Goal: Task Accomplishment & Management: Manage account settings

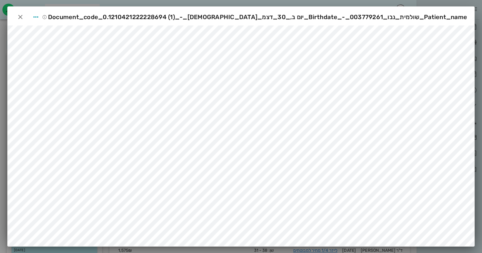
scroll to position [361, 0]
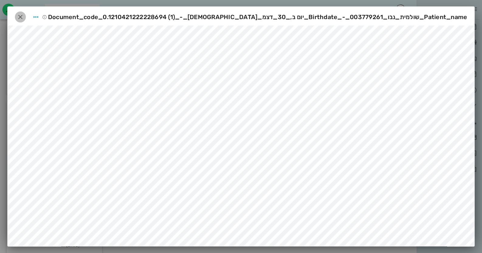
click at [22, 19] on icon "button" at bounding box center [20, 16] width 7 height 7
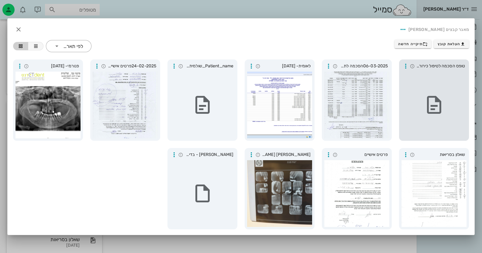
click at [453, 90] on div at bounding box center [433, 105] width 65 height 67
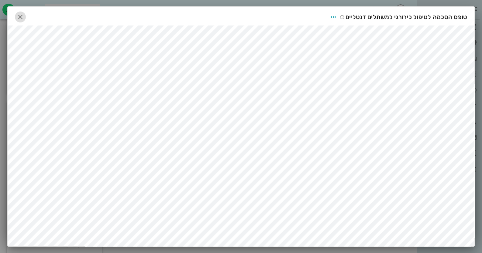
click at [22, 16] on icon "button" at bounding box center [20, 16] width 7 height 7
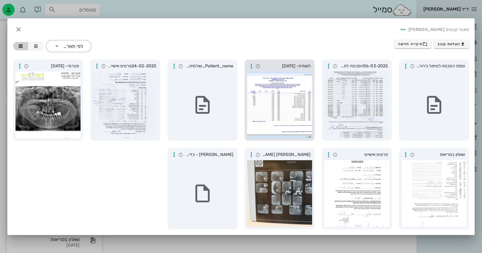
click at [246, 107] on div "לאומית- [DATE]" at bounding box center [280, 100] width 70 height 81
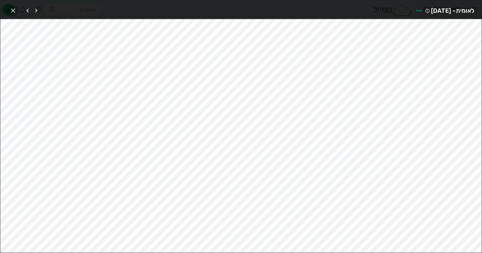
click at [11, 10] on icon "button" at bounding box center [12, 10] width 7 height 7
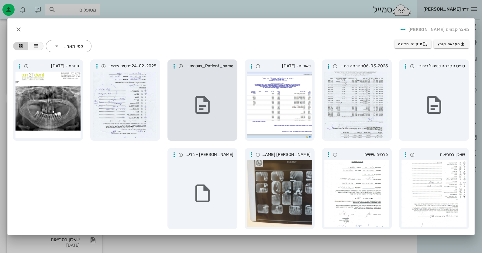
click at [220, 108] on div at bounding box center [202, 105] width 65 height 67
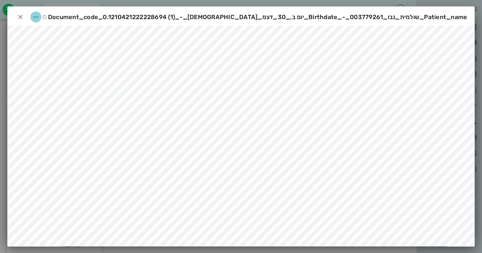
click at [40, 15] on icon "button" at bounding box center [35, 16] width 7 height 7
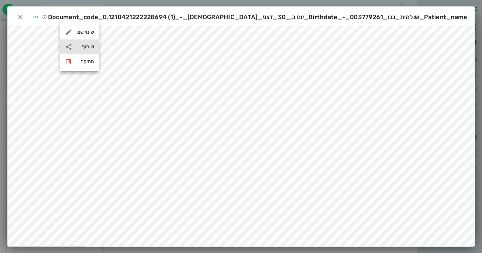
click at [88, 48] on div "שיתוף" at bounding box center [85, 47] width 17 height 6
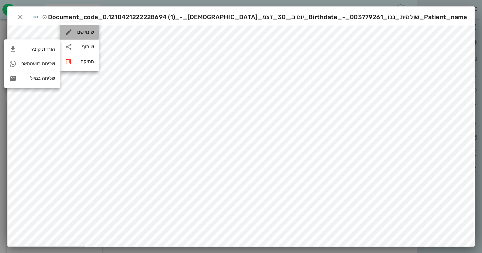
click at [93, 33] on div "שינוי שם" at bounding box center [85, 32] width 17 height 6
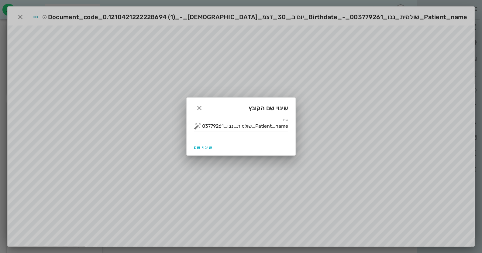
click at [213, 124] on input "Patient_name_שולמית_נבו_003779261_-_Birthdate_יום ב,_30_דצמ_[DEMOGRAPHIC_DATA]_…" at bounding box center [245, 127] width 86 height 10
drag, startPoint x: 213, startPoint y: 124, endPoint x: 264, endPoint y: 136, distance: 51.8
click at [264, 136] on div "שם Patient_name_שולמית_נבו_003779261_-_Birthdate_יום ב,_30_דצמ_[DEMOGRAPHIC_DAT…" at bounding box center [241, 129] width 109 height 22
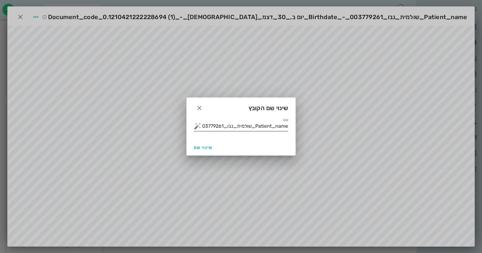
click at [261, 124] on input "Patient_name_שולמית_נבו_003779261_-_Birthdate_יום ב,_30_דצמ_[DEMOGRAPHIC_DATA]_…" at bounding box center [245, 127] width 86 height 10
click at [199, 127] on button "button" at bounding box center [197, 126] width 7 height 7
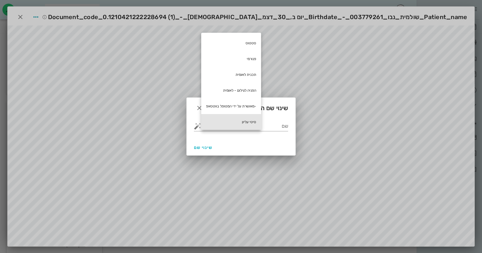
click at [215, 116] on div "סיטי עליון" at bounding box center [231, 122] width 60 height 16
type input "סיטי עליון"
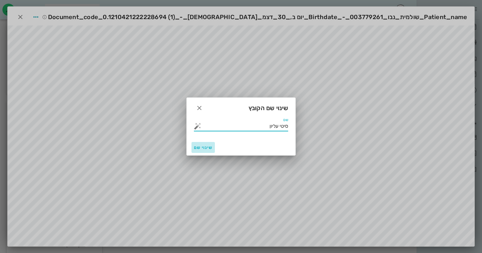
click at [207, 149] on span "שינוי שם" at bounding box center [203, 147] width 19 height 5
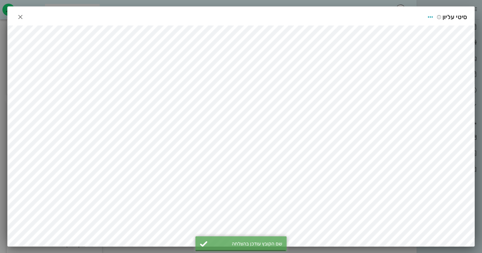
scroll to position [351, 0]
click at [26, 17] on span "button" at bounding box center [20, 16] width 11 height 7
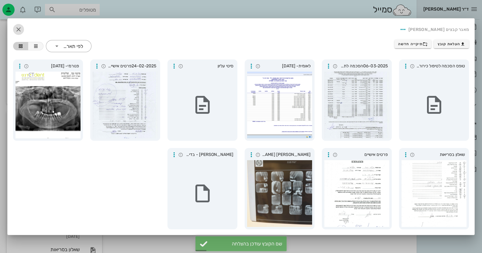
click at [19, 28] on icon "button" at bounding box center [18, 29] width 7 height 7
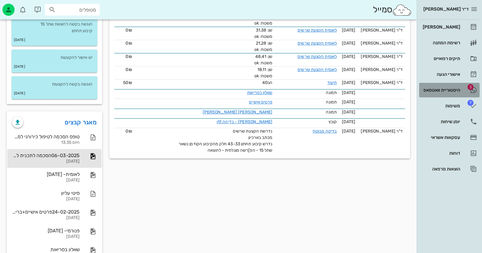
click at [438, 93] on div "היסטוריית וואטסאפ" at bounding box center [441, 90] width 39 height 10
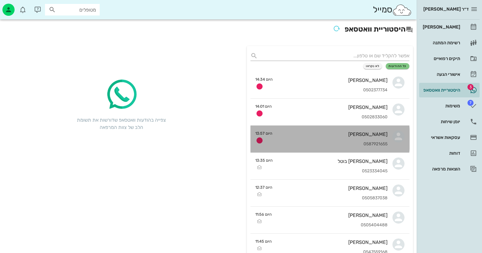
click at [377, 130] on div "[PERSON_NAME] 0587921655" at bounding box center [332, 139] width 110 height 27
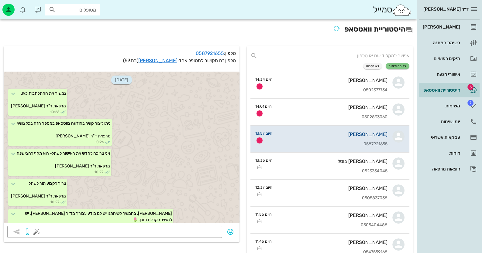
scroll to position [687, 0]
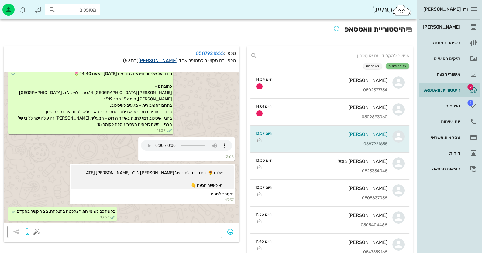
click at [164, 59] on link "[PERSON_NAME]" at bounding box center [157, 61] width 39 height 6
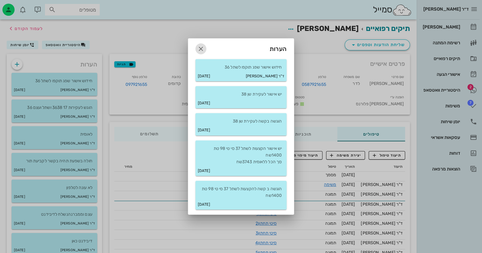
click at [202, 49] on icon "button" at bounding box center [200, 48] width 7 height 7
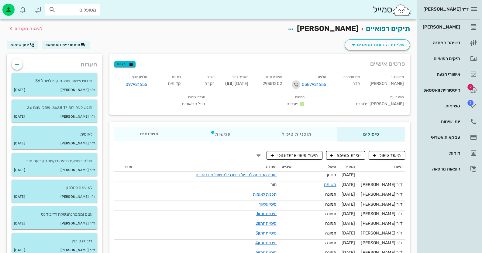
click at [300, 84] on icon "button" at bounding box center [295, 84] width 7 height 7
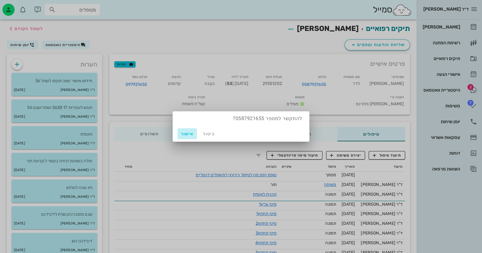
click at [187, 130] on button "אישור" at bounding box center [186, 134] width 19 height 11
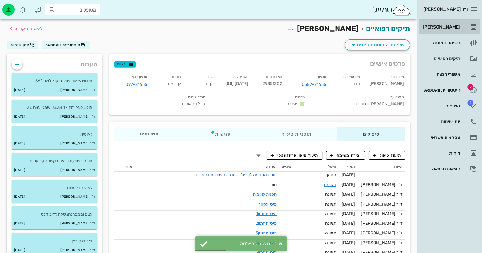
click at [446, 22] on div "[PERSON_NAME]" at bounding box center [441, 27] width 39 height 10
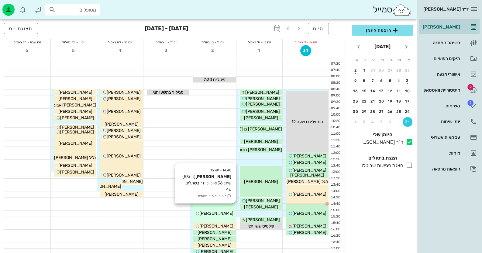
click at [219, 217] on div "14:40 - 15:40 [PERSON_NAME] (בת 53 ) שתל 36 ואולי לייזר בשתלים 46 ביטוח: קופ"ח …" at bounding box center [214, 214] width 43 height 19
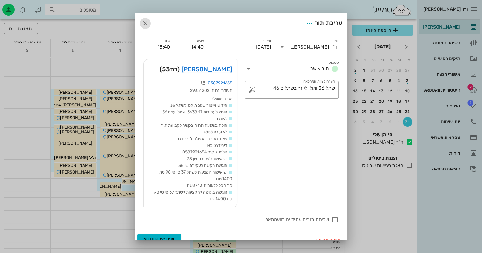
click at [149, 25] on icon "button" at bounding box center [145, 23] width 7 height 7
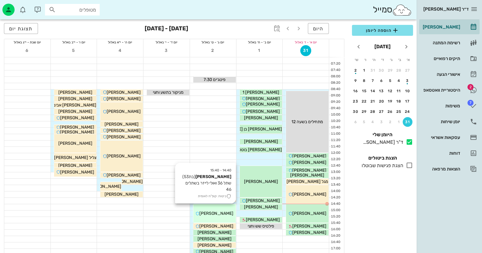
click at [223, 213] on span "[PERSON_NAME]" at bounding box center [216, 213] width 34 height 5
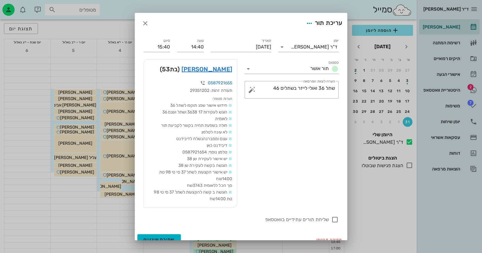
click at [452, 85] on div at bounding box center [241, 126] width 482 height 253
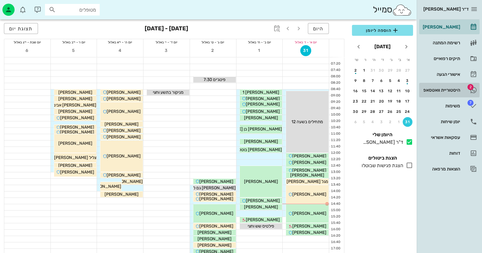
click at [452, 90] on div "היסטוריית וואטסאפ" at bounding box center [441, 90] width 39 height 5
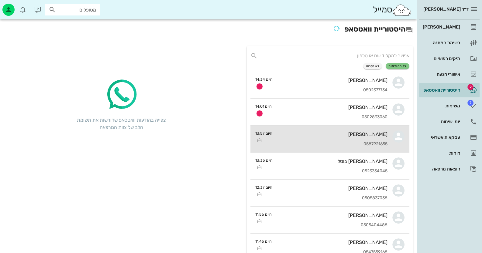
click at [377, 144] on div "0587921655" at bounding box center [332, 144] width 110 height 5
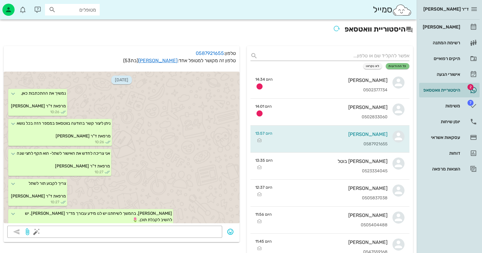
scroll to position [687, 0]
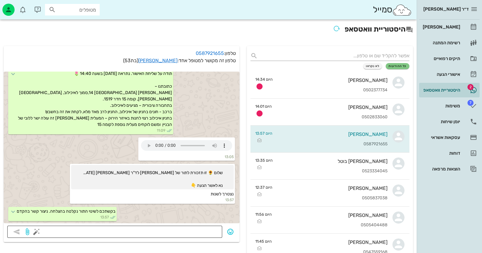
click at [36, 233] on button "button" at bounding box center [36, 232] width 7 height 7
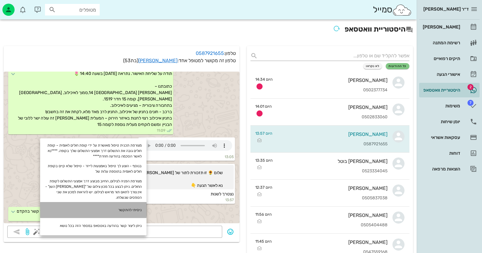
click at [113, 207] on div "ניסיתי להתקשר" at bounding box center [93, 210] width 106 height 16
type textarea "ניסיתי להתקשר"
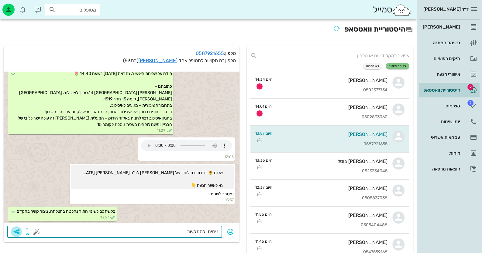
click at [18, 232] on icon "button" at bounding box center [16, 232] width 7 height 7
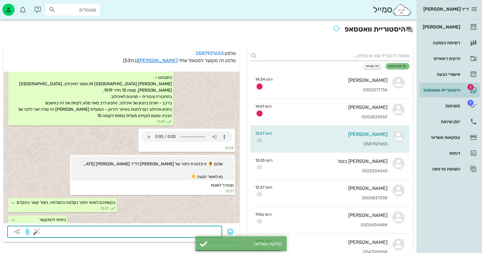
scroll to position [705, 0]
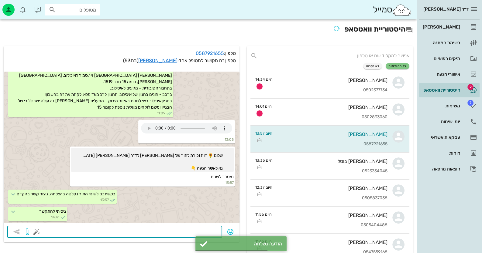
click at [37, 232] on button "button" at bounding box center [36, 232] width 7 height 7
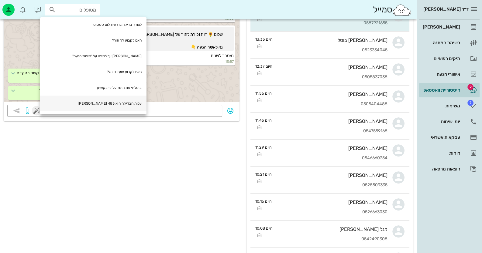
scroll to position [150, 0]
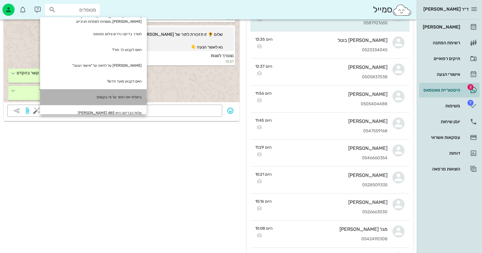
click at [126, 89] on div "ביטלתי את התור על פי בקשתך" at bounding box center [93, 97] width 106 height 16
type textarea "ביטלתי את התור על פי בקשתך"
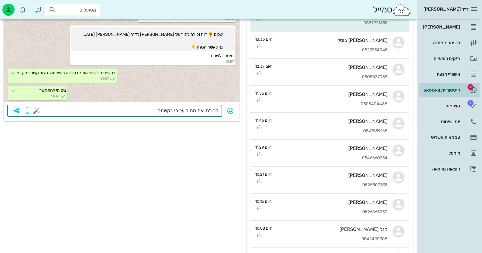
click at [19, 112] on icon "button" at bounding box center [16, 110] width 7 height 7
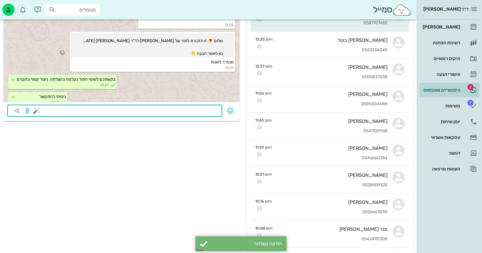
scroll to position [600, 0]
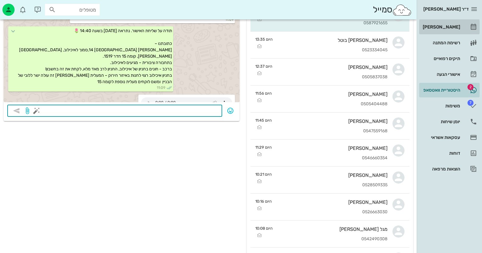
click at [460, 28] on link "[PERSON_NAME]" at bounding box center [449, 27] width 60 height 15
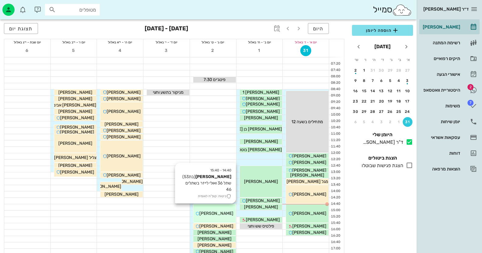
click at [214, 212] on span "[PERSON_NAME]" at bounding box center [216, 213] width 34 height 5
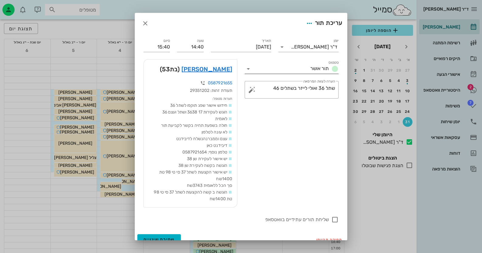
click at [252, 67] on icon at bounding box center [248, 68] width 7 height 7
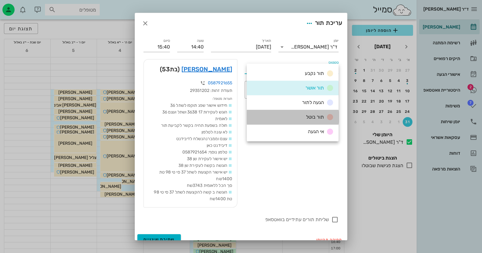
click at [321, 119] on span "תור בוטל" at bounding box center [315, 117] width 18 height 6
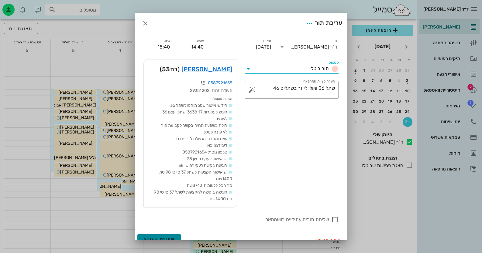
click at [173, 235] on button "שמירת שינויים" at bounding box center [158, 240] width 43 height 11
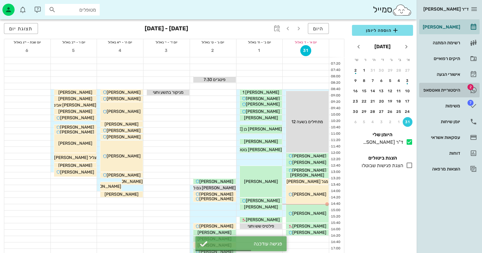
click at [464, 89] on link "2 היסטוריית וואטסאפ" at bounding box center [449, 90] width 60 height 15
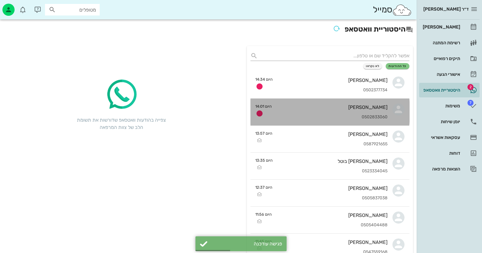
click at [328, 108] on div "[PERSON_NAME]" at bounding box center [332, 108] width 111 height 6
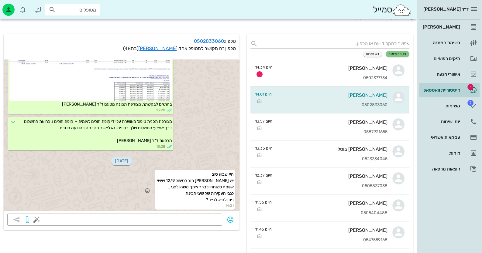
scroll to position [30, 0]
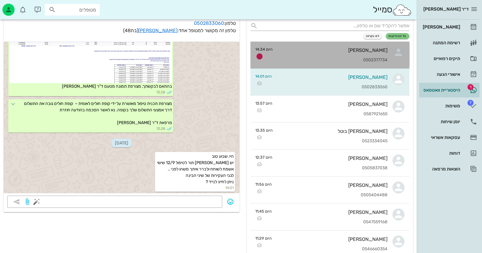
click at [334, 58] on div "0502377734" at bounding box center [332, 60] width 110 height 5
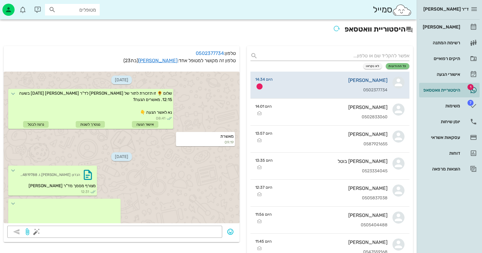
scroll to position [105, 0]
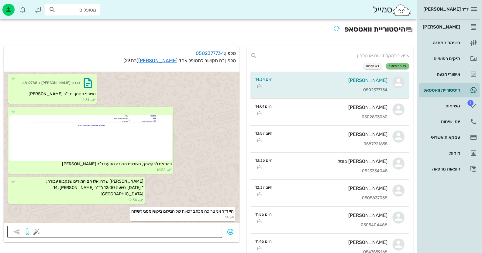
click at [208, 233] on textarea at bounding box center [128, 233] width 181 height 10
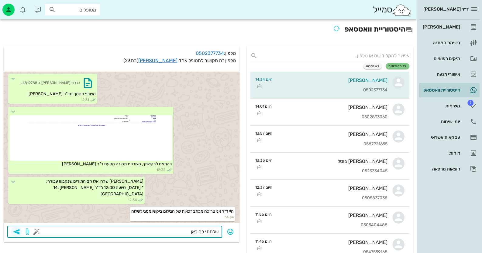
click at [21, 229] on span "button" at bounding box center [16, 232] width 11 height 7
type textarea "שלחתי לך כאן"
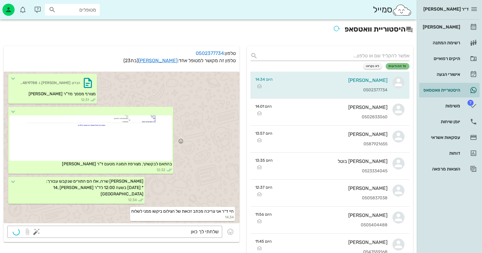
click at [116, 133] on div at bounding box center [90, 138] width 163 height 46
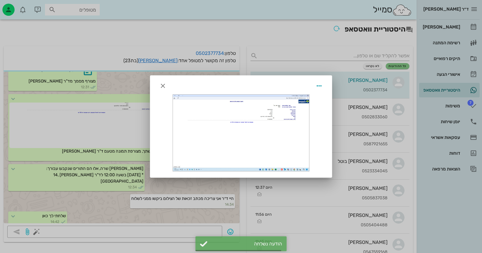
scroll to position [122, 0]
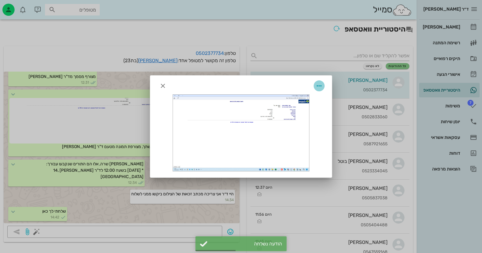
click at [319, 84] on icon "button" at bounding box center [318, 85] width 7 height 7
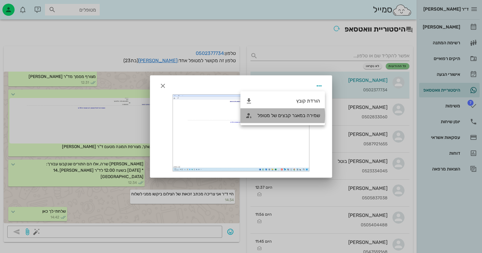
click at [308, 113] on div "שמירה במאגר קבצים של מטופל" at bounding box center [288, 116] width 63 height 6
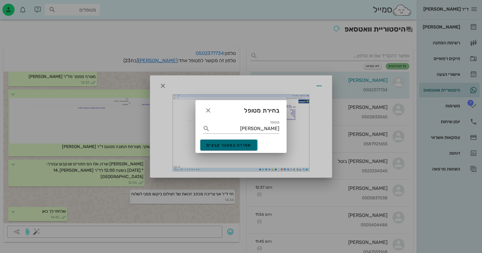
click at [238, 141] on button "שמירה במאגר קבצים" at bounding box center [228, 145] width 57 height 11
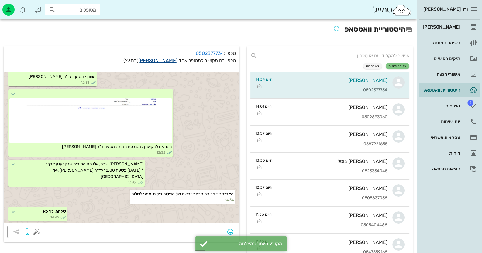
click at [170, 61] on link "[PERSON_NAME]" at bounding box center [157, 61] width 39 height 6
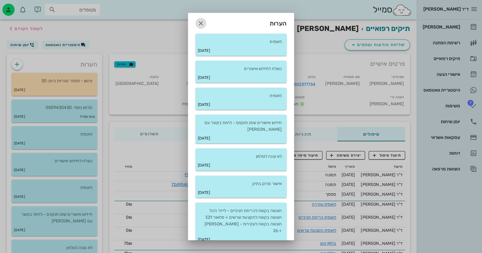
click at [205, 22] on icon "button" at bounding box center [200, 23] width 7 height 7
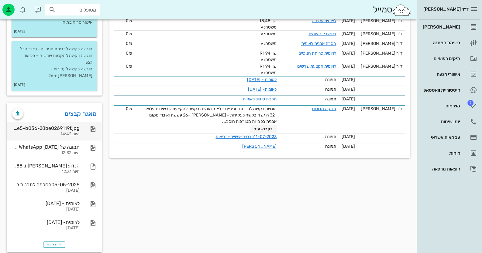
scroll to position [254, 0]
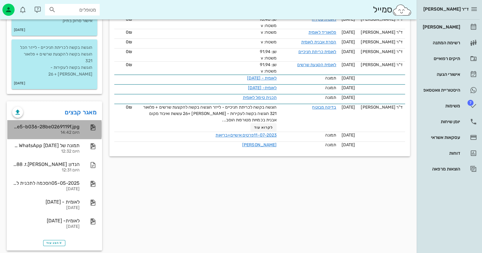
click at [80, 120] on div "f3c90639-d0dd-4fe5-b036-28be0269119f.jpg היום 14:42" at bounding box center [54, 129] width 94 height 19
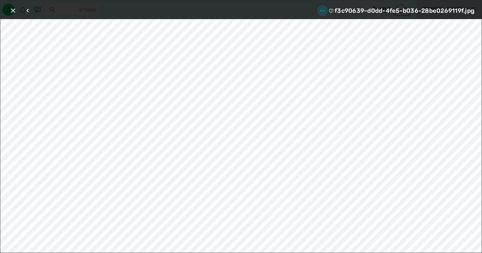
click at [324, 7] on icon "button" at bounding box center [322, 10] width 7 height 7
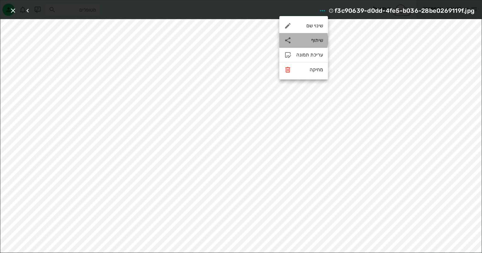
click at [316, 42] on div "שיתוף" at bounding box center [309, 40] width 27 height 6
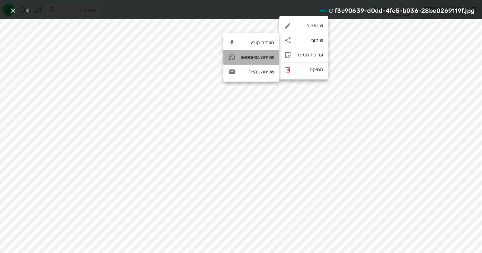
click at [253, 60] on div "שליחה בוואטסאפ" at bounding box center [257, 57] width 34 height 6
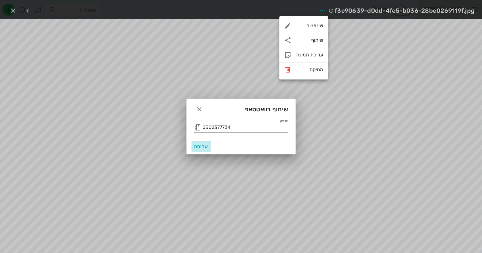
click at [203, 142] on button "שליחה" at bounding box center [200, 146] width 19 height 11
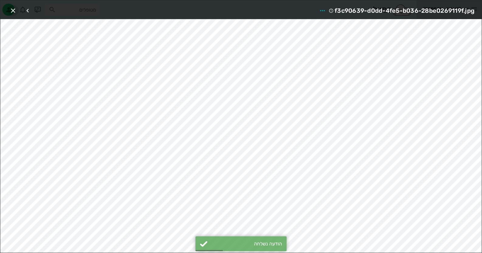
click at [13, 11] on icon "button" at bounding box center [12, 10] width 7 height 7
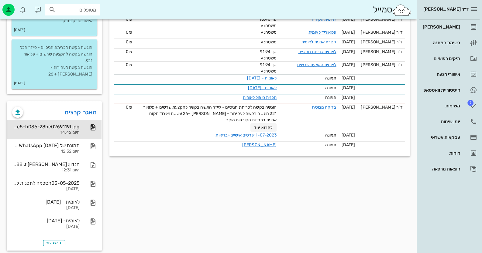
click at [237, 174] on div "פרטים אישיים תגיות שם פרטי [PERSON_NAME] שם משפחה [PERSON_NAME] טלפון 050237773…" at bounding box center [260, 27] width 308 height 455
click at [454, 77] on div "אישורי הגעה" at bounding box center [441, 75] width 39 height 10
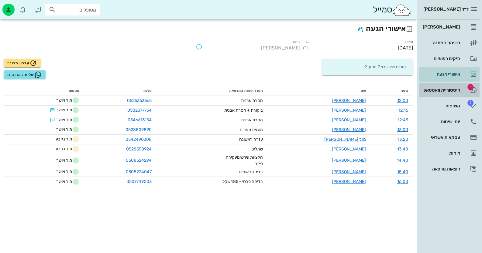
click at [444, 90] on div "היסטוריית וואטסאפ" at bounding box center [441, 90] width 39 height 5
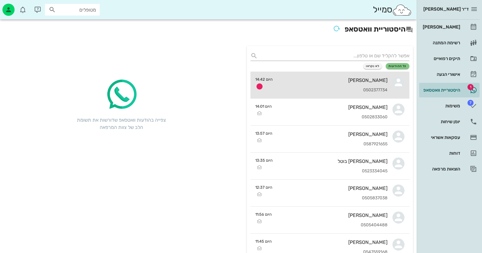
click at [364, 84] on div "[PERSON_NAME] 0502377734" at bounding box center [332, 85] width 110 height 27
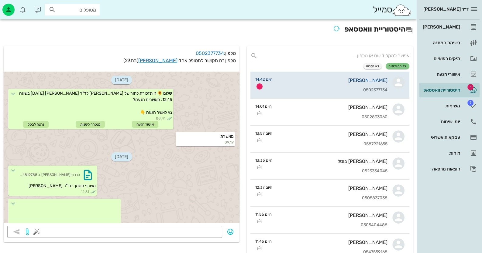
scroll to position [210, 0]
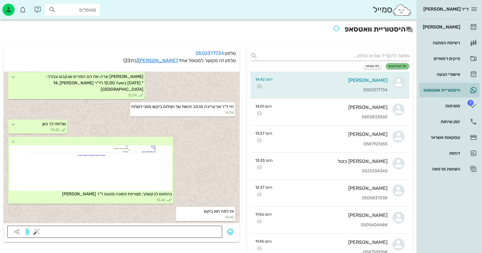
click at [190, 234] on textarea at bounding box center [128, 233] width 181 height 10
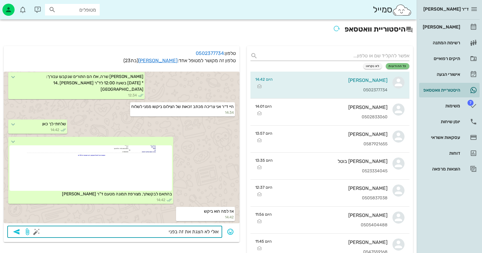
type textarea "אולי לא הצגת את זה בפניו"
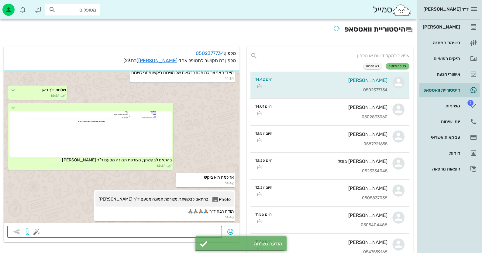
scroll to position [270, 0]
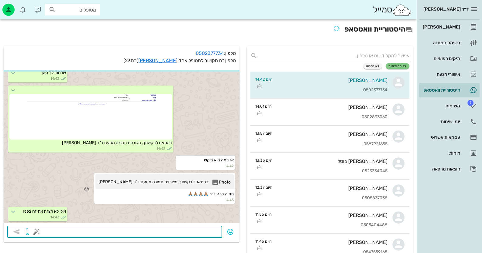
click at [196, 187] on span "בהתאם לבקשתך, מצורפת תמונה מטעם ד"ר [PERSON_NAME]" at bounding box center [153, 183] width 110 height 9
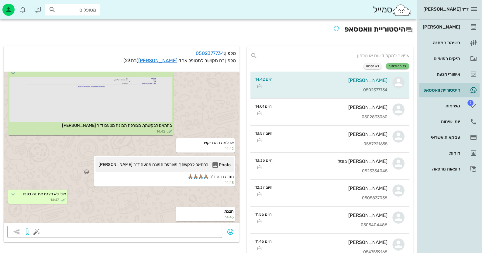
scroll to position [287, 0]
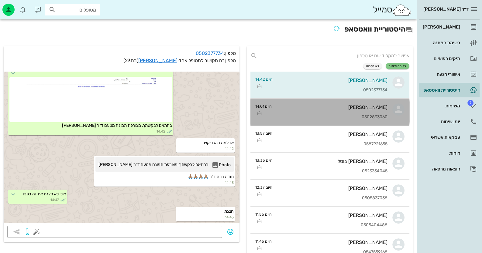
click at [344, 118] on div "0502833060" at bounding box center [332, 117] width 111 height 5
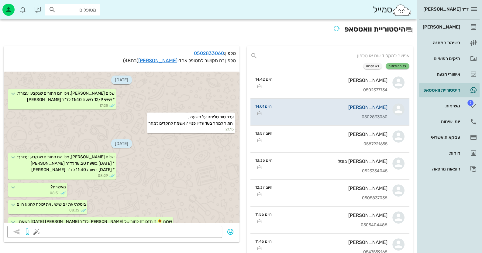
scroll to position [570, 0]
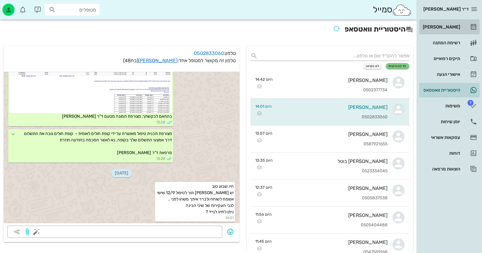
click at [460, 26] on link "[PERSON_NAME]" at bounding box center [449, 27] width 60 height 15
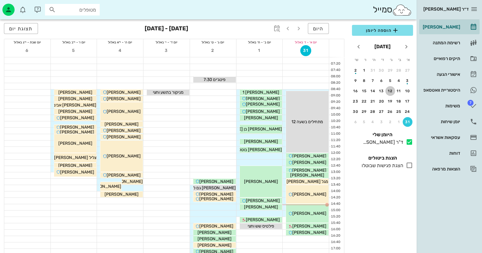
click at [392, 91] on div "12" at bounding box center [390, 91] width 10 height 4
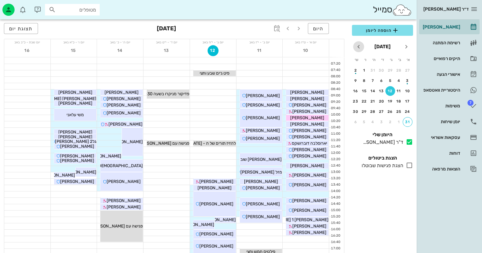
click at [362, 50] on icon "חודש הבא" at bounding box center [358, 46] width 7 height 7
click at [364, 80] on div "12" at bounding box center [365, 81] width 10 height 4
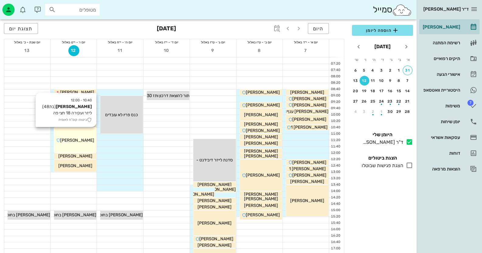
click at [69, 139] on span "[PERSON_NAME]" at bounding box center [77, 140] width 34 height 5
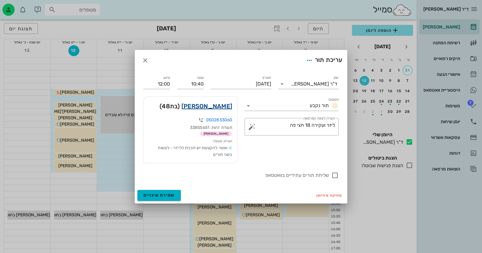
click at [225, 104] on link "[PERSON_NAME]" at bounding box center [206, 107] width 51 height 10
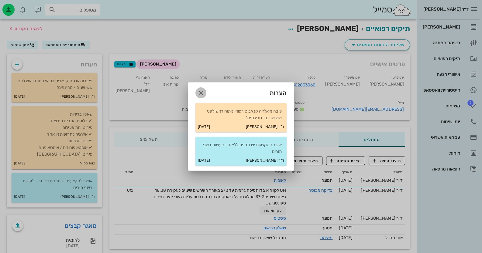
click at [205, 91] on span "button" at bounding box center [200, 92] width 11 height 7
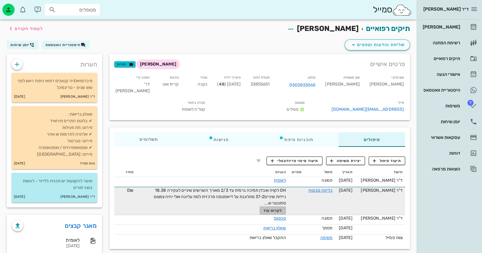
click at [272, 213] on span "לקרוא עוד" at bounding box center [272, 211] width 19 height 4
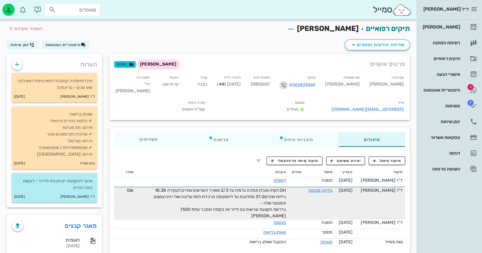
click at [287, 84] on icon "button" at bounding box center [283, 85] width 7 height 7
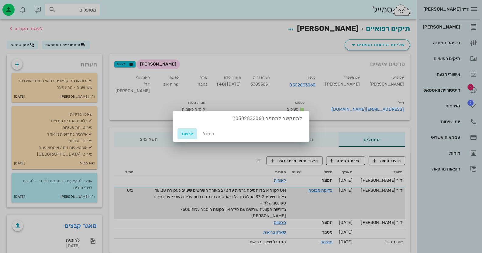
click at [196, 133] on button "אישור" at bounding box center [186, 134] width 19 height 11
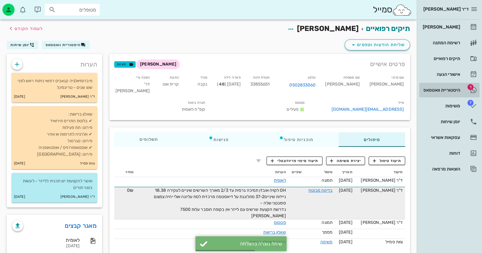
click at [463, 90] on link "1 היסטוריית וואטסאפ" at bounding box center [449, 90] width 60 height 15
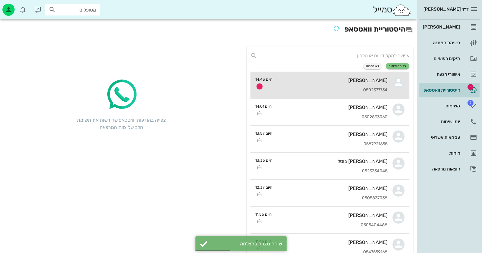
click at [354, 89] on div "0502377734" at bounding box center [332, 90] width 110 height 5
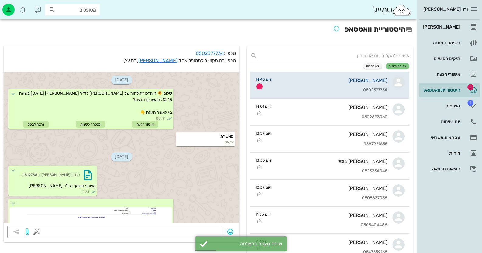
scroll to position [287, 0]
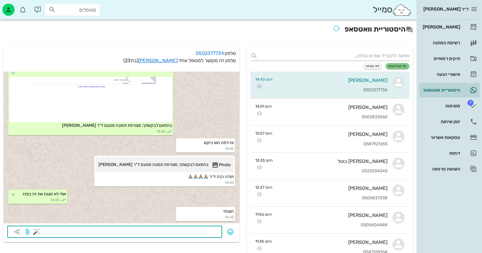
click at [188, 230] on textarea at bounding box center [128, 233] width 181 height 10
type textarea "אין משהו מעבר לזה"
click at [18, 229] on icon "button" at bounding box center [16, 232] width 7 height 7
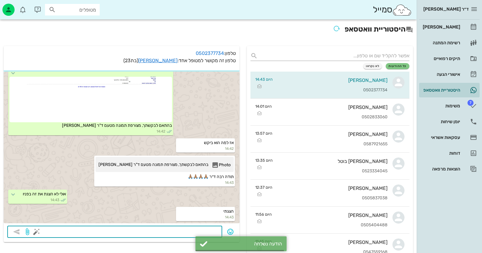
scroll to position [305, 0]
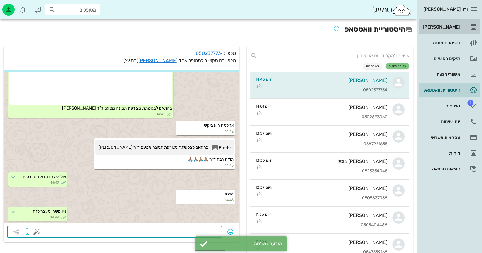
click at [448, 29] on div "[PERSON_NAME]" at bounding box center [441, 27] width 39 height 5
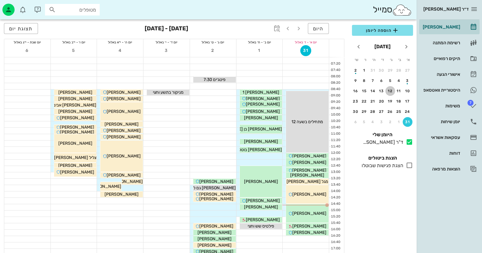
click at [387, 90] on div "12" at bounding box center [390, 91] width 10 height 4
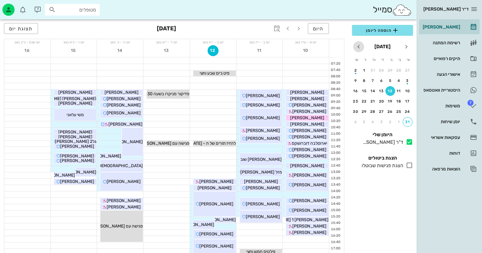
click at [355, 45] on icon "חודש הבא" at bounding box center [358, 46] width 7 height 7
click at [363, 79] on div "12" at bounding box center [365, 81] width 10 height 4
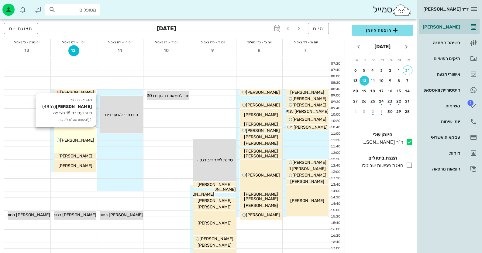
click at [85, 140] on span "[PERSON_NAME]" at bounding box center [77, 140] width 34 height 5
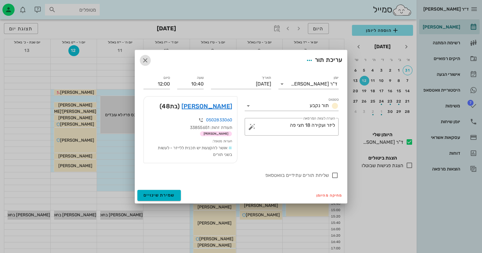
click at [149, 62] on span "button" at bounding box center [145, 60] width 11 height 7
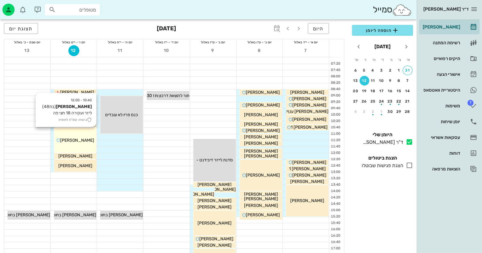
click at [82, 140] on span "[PERSON_NAME]" at bounding box center [77, 140] width 34 height 5
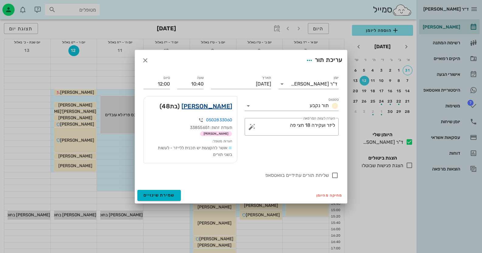
click at [221, 106] on link "[PERSON_NAME]" at bounding box center [206, 107] width 51 height 10
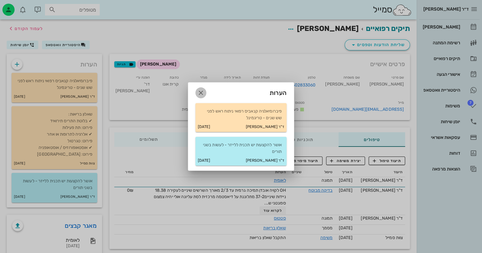
click at [198, 93] on icon "button" at bounding box center [200, 92] width 7 height 7
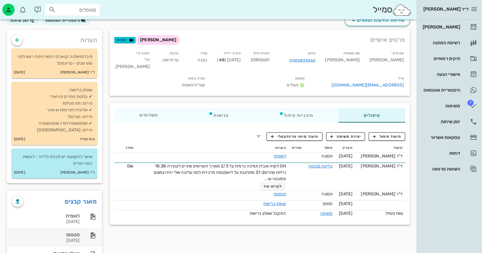
scroll to position [49, 0]
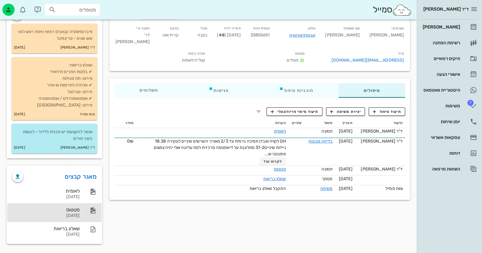
click at [90, 209] on icon at bounding box center [92, 210] width 7 height 7
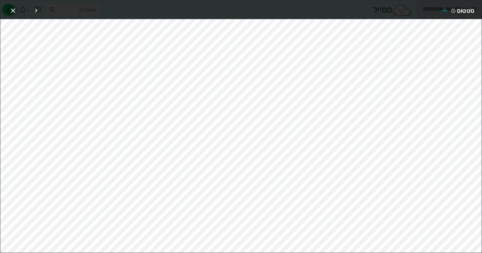
click at [17, 11] on span "button" at bounding box center [13, 10] width 11 height 7
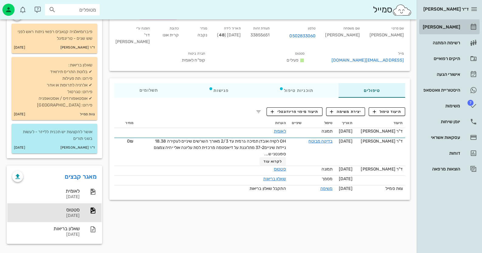
click at [435, 25] on div "[PERSON_NAME]" at bounding box center [441, 27] width 39 height 5
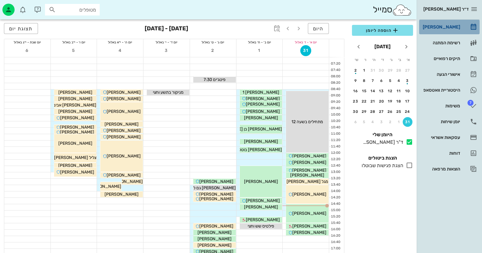
click at [466, 32] on link "[PERSON_NAME]" at bounding box center [449, 27] width 60 height 15
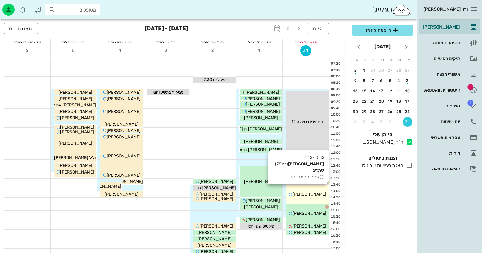
click at [318, 194] on span "[PERSON_NAME]" at bounding box center [309, 194] width 34 height 5
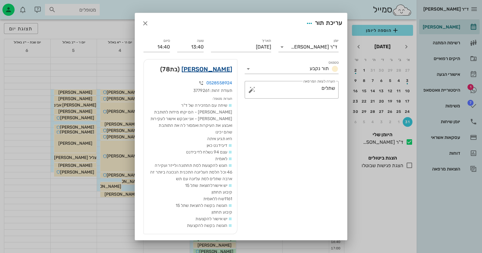
click at [226, 67] on link "[PERSON_NAME]" at bounding box center [206, 69] width 51 height 10
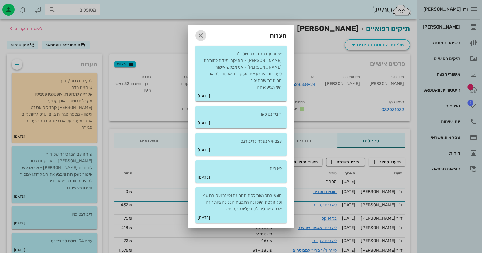
click at [197, 35] on icon "button" at bounding box center [200, 35] width 7 height 7
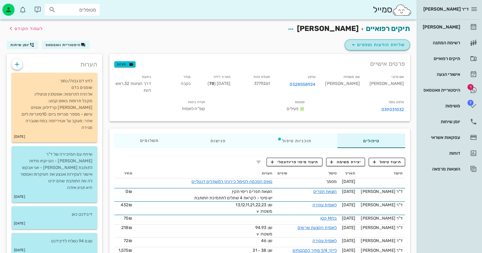
click at [391, 41] on button "שליחת הודעות וטפסים" at bounding box center [377, 45] width 65 height 11
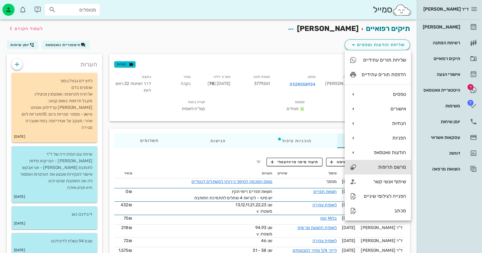
click at [388, 163] on div "מרשם תרופות" at bounding box center [378, 167] width 66 height 15
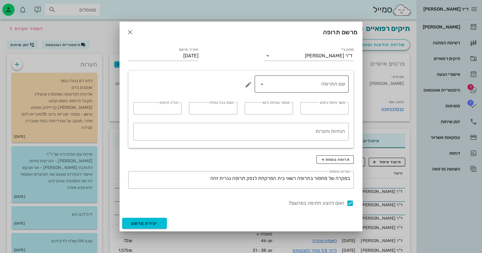
click at [263, 84] on icon at bounding box center [261, 84] width 7 height 7
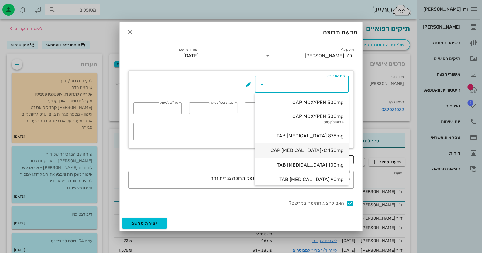
click at [337, 146] on div "CAP [MEDICAL_DATA]-C 150mg" at bounding box center [302, 150] width 84 height 13
type input "CAP [MEDICAL_DATA]-C 150mg"
type input "7"
type input "3"
type input "1"
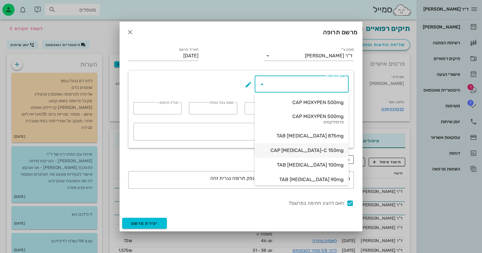
type input "20"
type textarea "מומלץ לבקש מהרוקח גם כדורי פרוביוטיקה למניעת כאבי בטן"
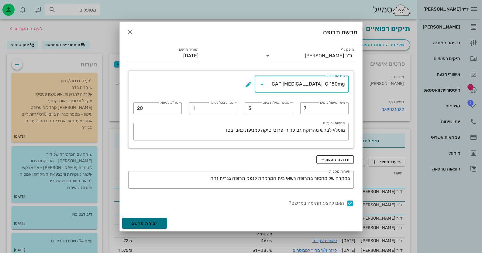
click at [153, 224] on span "יצירת מרשם" at bounding box center [144, 223] width 26 height 5
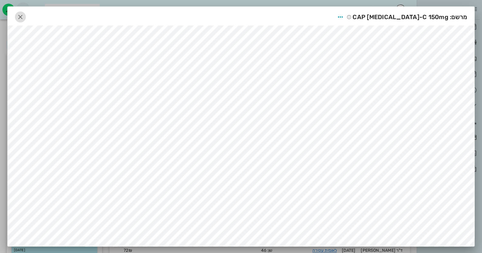
click at [26, 15] on span "button" at bounding box center [20, 16] width 11 height 7
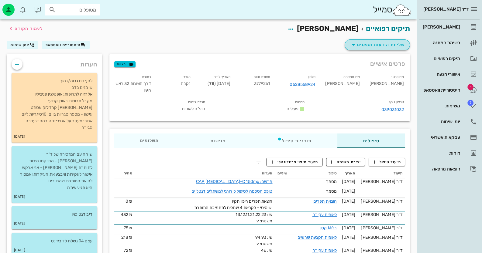
click at [377, 43] on span "שליחת הודעות וטפסים" at bounding box center [377, 44] width 55 height 7
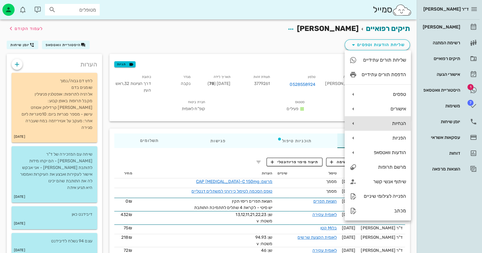
click at [396, 126] on div "הנחיות" at bounding box center [378, 123] width 66 height 15
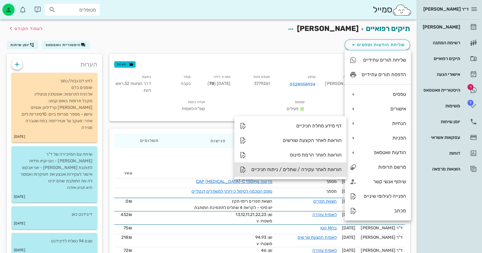
click at [295, 171] on div "הוראות לאחר עקירה / שתלים / ניתוח חניכיים" at bounding box center [296, 170] width 90 height 6
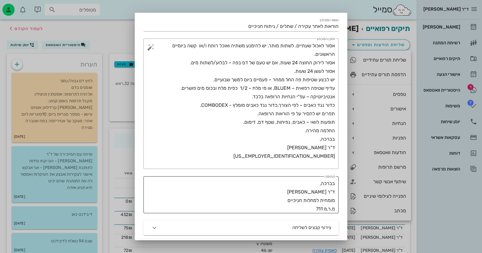
scroll to position [91, 0]
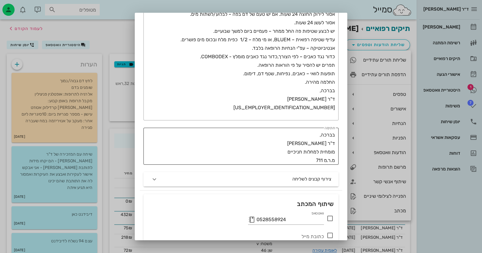
click at [328, 219] on icon at bounding box center [329, 218] width 7 height 7
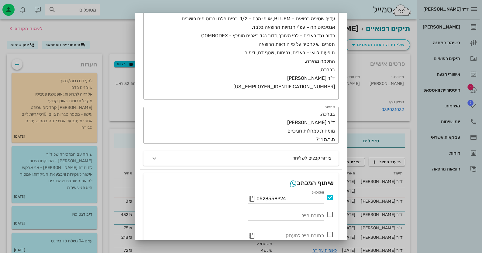
scroll to position [141, 0]
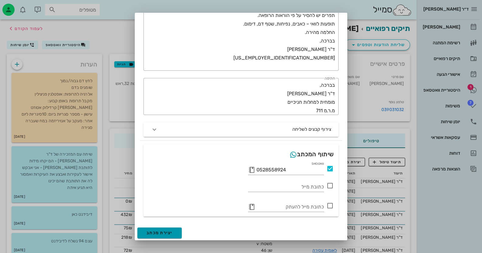
click at [169, 230] on button "יצירת מכתב" at bounding box center [159, 233] width 44 height 11
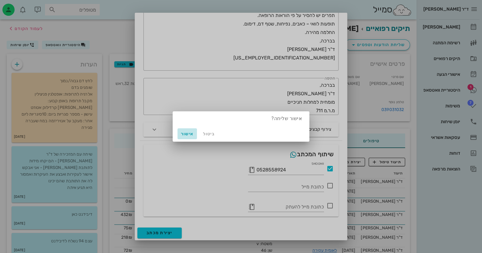
click at [188, 134] on span "אישור" at bounding box center [187, 134] width 15 height 5
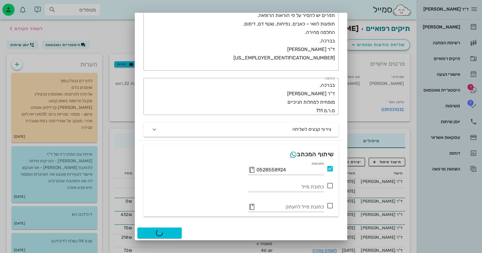
click at [471, 95] on div at bounding box center [241, 126] width 482 height 253
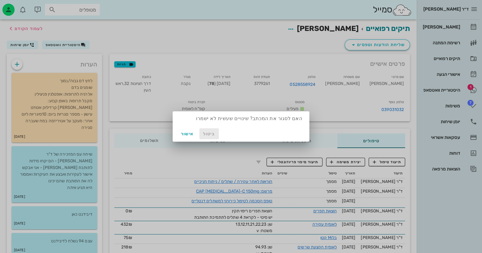
click at [210, 132] on span "ביטול" at bounding box center [209, 134] width 15 height 5
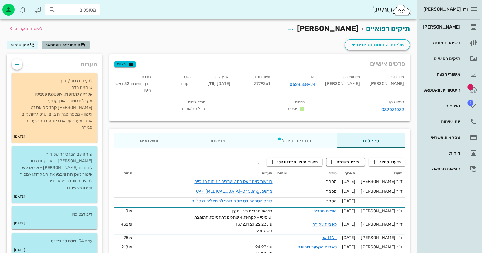
click at [64, 43] on span "היסטוריית וואטסאפ" at bounding box center [63, 45] width 35 height 4
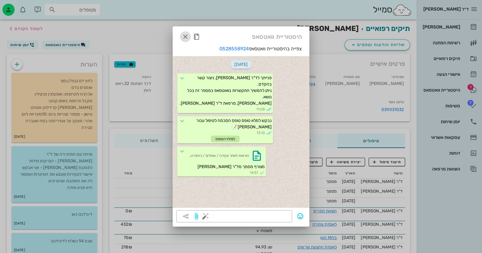
click at [184, 37] on icon "button" at bounding box center [185, 36] width 7 height 7
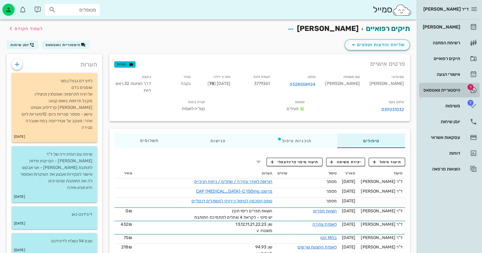
click at [438, 92] on div "היסטוריית וואטסאפ" at bounding box center [441, 90] width 39 height 5
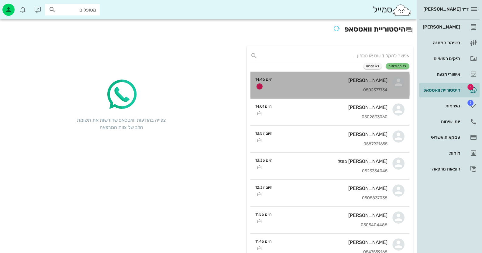
click at [367, 84] on div "[PERSON_NAME] 0502377734" at bounding box center [332, 85] width 110 height 27
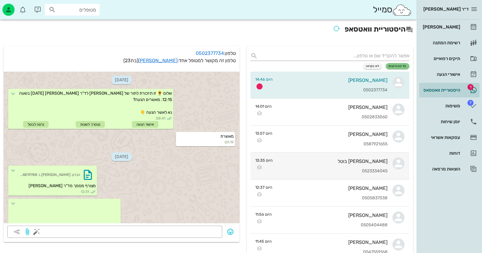
scroll to position [322, 0]
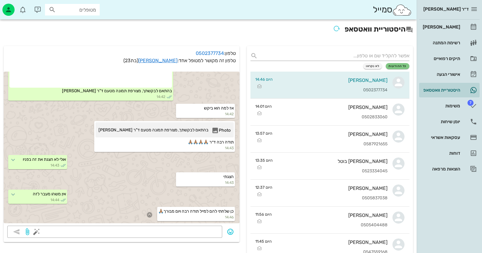
click at [147, 213] on icon "button" at bounding box center [149, 214] width 5 height 5
click at [87, 208] on div "🙏" at bounding box center [87, 206] width 11 height 12
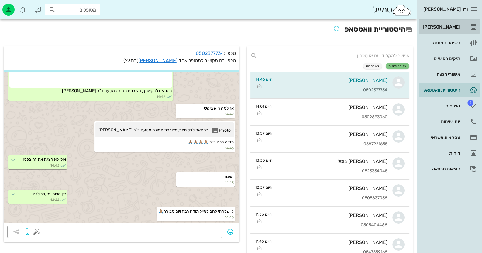
click at [467, 31] on link "[PERSON_NAME]" at bounding box center [449, 27] width 60 height 15
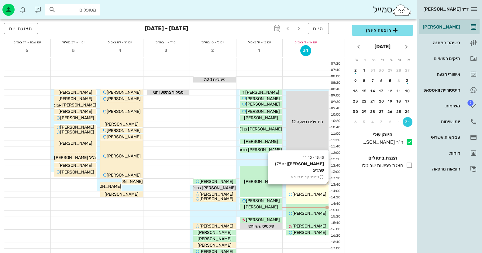
click at [307, 190] on div "13:40 - 14:40 [PERSON_NAME] (בת 78 ) שתלים ביטוח: קופ"ח לאומית [PERSON_NAME]" at bounding box center [307, 194] width 43 height 19
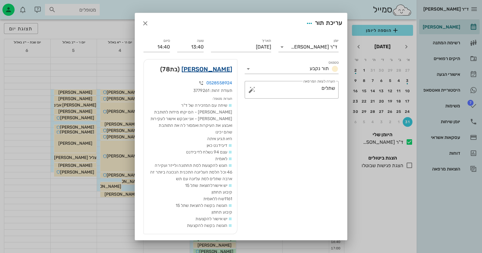
click at [232, 67] on link "[PERSON_NAME]" at bounding box center [206, 69] width 51 height 10
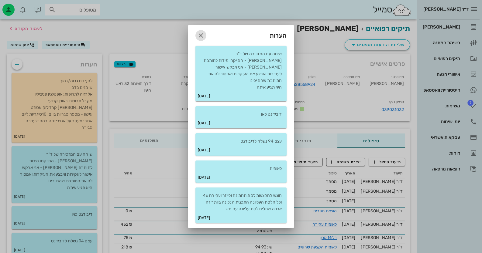
click at [204, 38] on icon "button" at bounding box center [200, 35] width 7 height 7
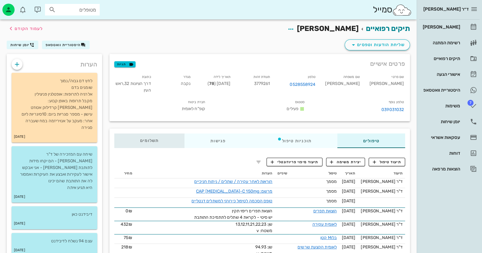
click at [167, 138] on div "תשלומים 0₪" at bounding box center [149, 141] width 70 height 15
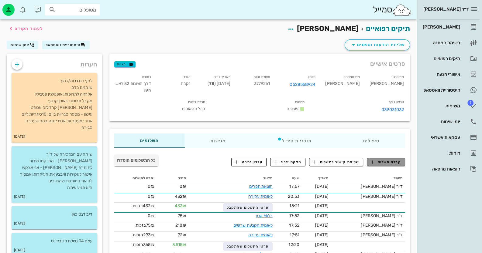
click at [382, 163] on button "קבלת תשלום" at bounding box center [386, 162] width 38 height 9
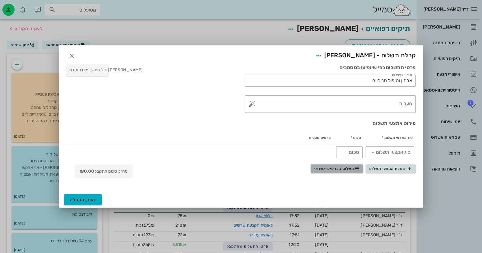
click at [330, 172] on button "תשלום בכרטיס אשראי" at bounding box center [337, 169] width 53 height 9
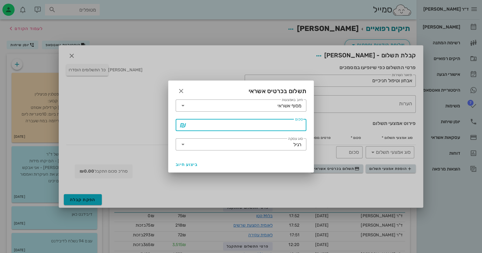
click at [289, 129] on input "סכום" at bounding box center [245, 125] width 115 height 10
type input "75"
click at [188, 164] on span "ביצוע חיוב" at bounding box center [187, 164] width 22 height 5
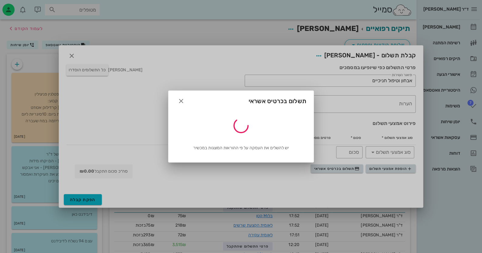
type input "75"
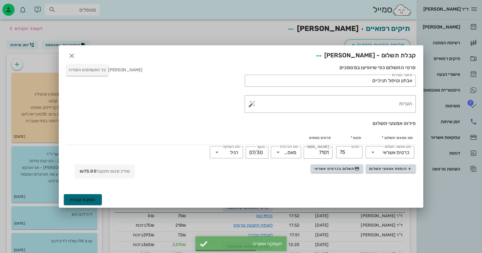
click at [68, 201] on button "הפקת קבלה" at bounding box center [83, 199] width 38 height 11
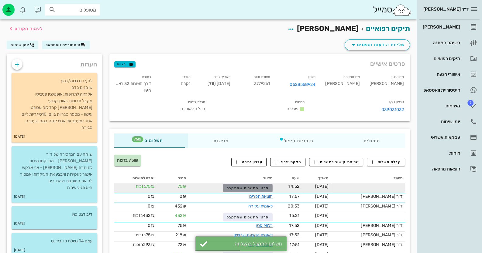
click at [260, 188] on span "פרטי התשלום שהתקבל" at bounding box center [248, 188] width 42 height 4
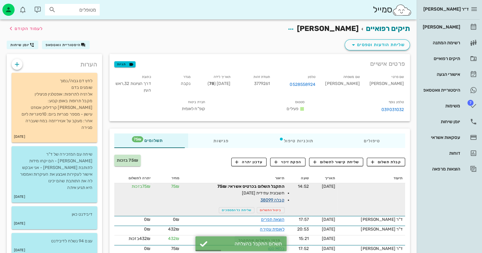
click at [280, 198] on link "קבלה 38099" at bounding box center [272, 200] width 24 height 5
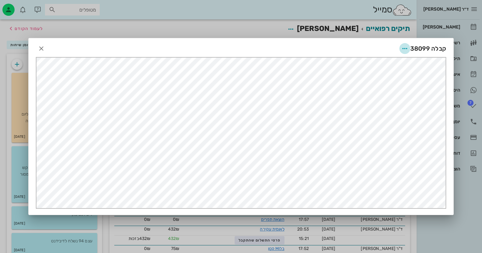
click at [406, 46] on icon "button" at bounding box center [404, 48] width 7 height 7
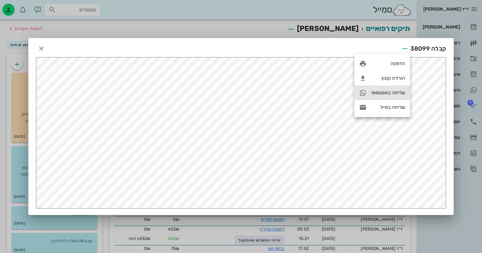
click at [398, 87] on div "שליחה בוואטסאפ" at bounding box center [382, 93] width 56 height 15
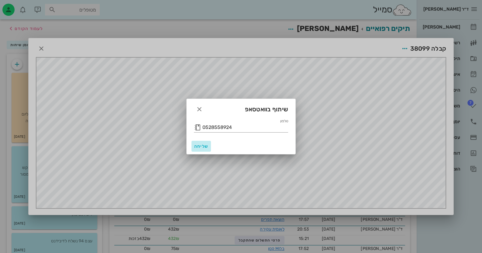
click at [202, 143] on button "שליחה" at bounding box center [200, 146] width 19 height 11
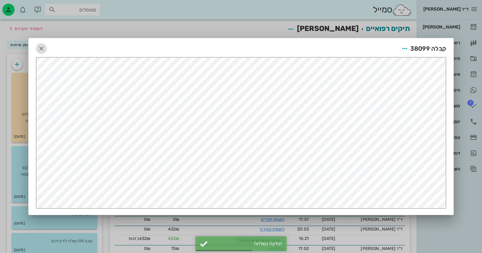
click at [40, 45] on icon "button" at bounding box center [41, 48] width 7 height 7
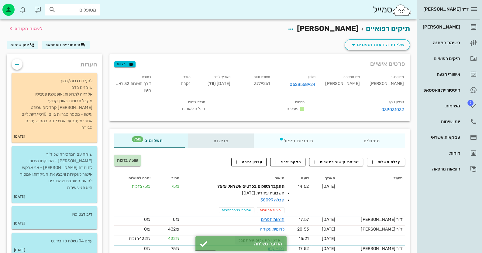
click at [223, 143] on div "פגישות" at bounding box center [221, 141] width 66 height 15
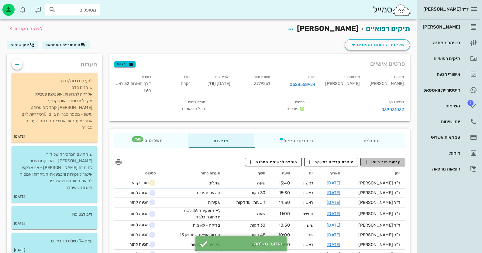
click at [391, 160] on span "קביעת תור ביומן" at bounding box center [382, 162] width 36 height 5
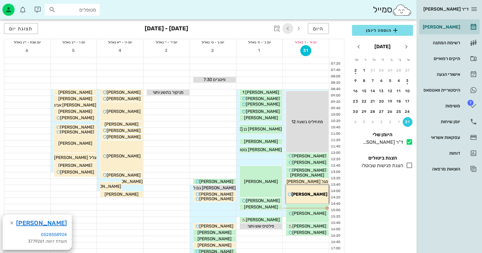
click at [289, 27] on icon "button" at bounding box center [287, 28] width 7 height 7
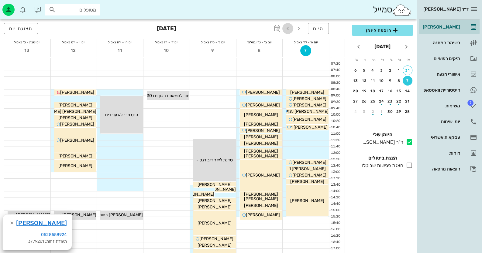
click at [289, 27] on icon "button" at bounding box center [287, 28] width 7 height 7
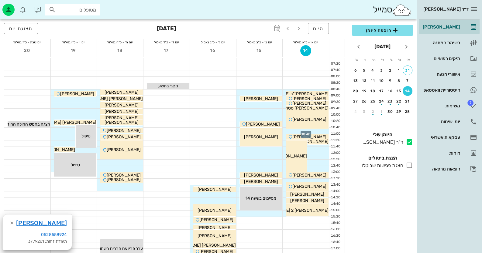
click at [325, 131] on div at bounding box center [306, 131] width 46 height 6
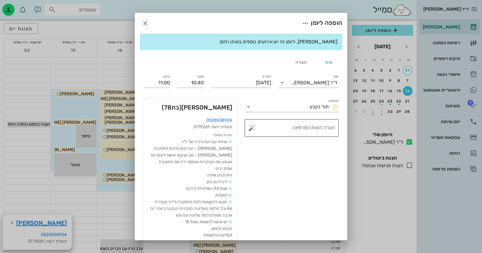
click at [253, 127] on button "button" at bounding box center [251, 128] width 7 height 7
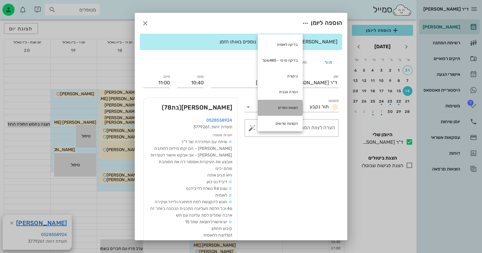
click at [277, 108] on div "הוצאת תפרים" at bounding box center [280, 108] width 45 height 16
type textarea "הוצאת תפרים"
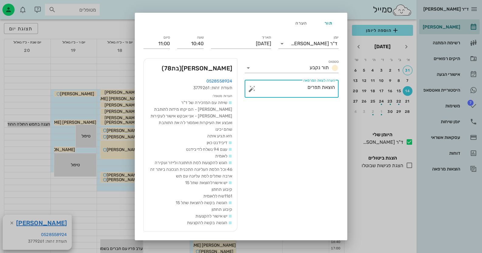
scroll to position [56, 0]
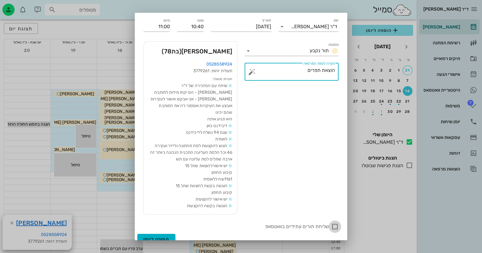
click at [334, 222] on div at bounding box center [335, 227] width 10 height 10
checkbox input "true"
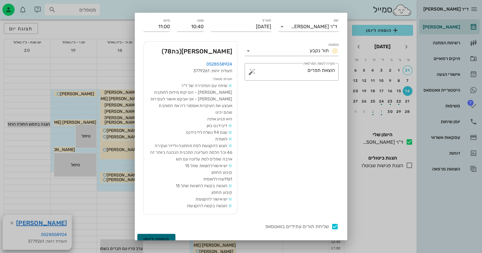
click at [169, 237] on span "הוספה ליומן" at bounding box center [156, 239] width 26 height 5
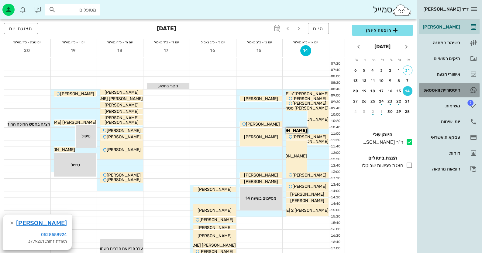
click at [456, 87] on div "היסטוריית וואטסאפ" at bounding box center [441, 90] width 39 height 10
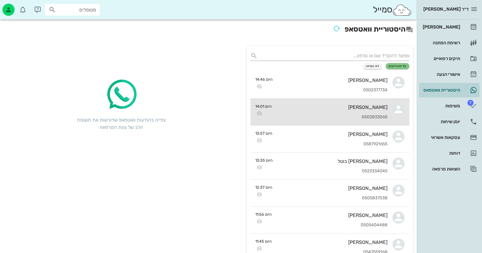
click at [379, 110] on div "[PERSON_NAME] 0502833060" at bounding box center [332, 112] width 111 height 27
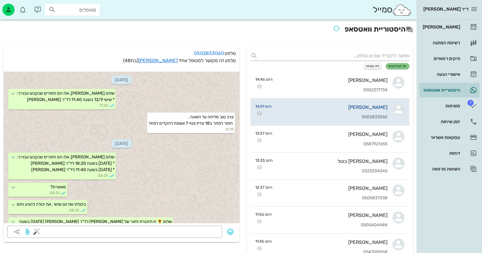
scroll to position [570, 0]
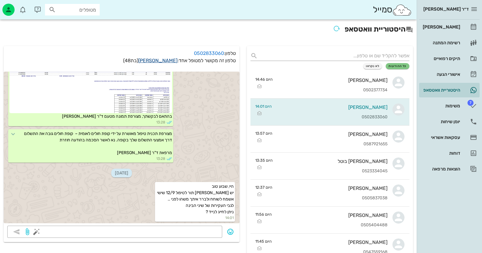
click at [169, 60] on link "[PERSON_NAME]" at bounding box center [157, 61] width 39 height 6
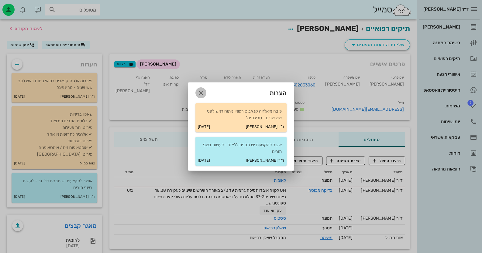
click at [202, 95] on icon "button" at bounding box center [200, 92] width 7 height 7
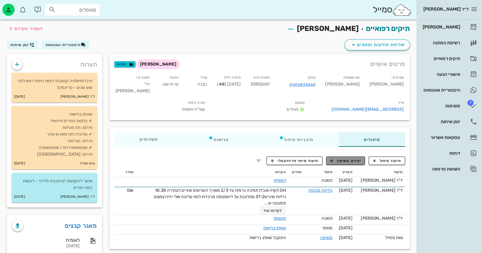
click at [345, 164] on span "יצירת משימה" at bounding box center [345, 160] width 31 height 5
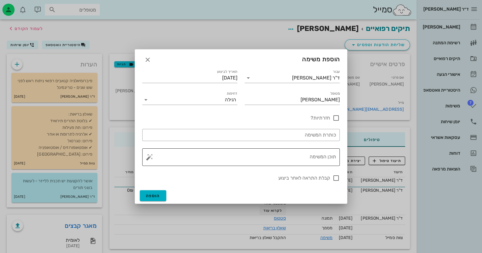
click at [302, 154] on textarea "תוכן המשימה" at bounding box center [243, 159] width 185 height 15
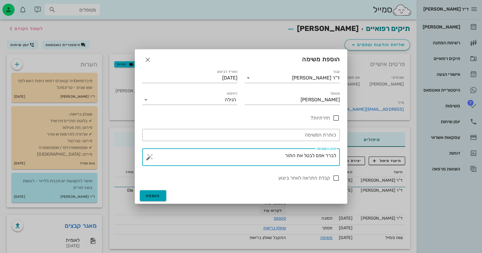
type textarea "לברר אפם לבטל את התור"
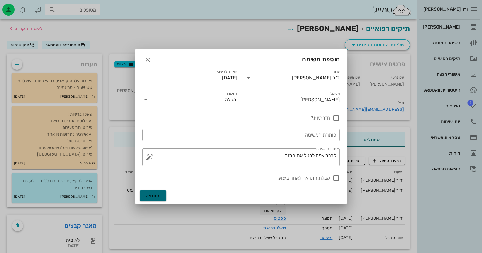
click at [150, 194] on span "הוספה" at bounding box center [153, 196] width 14 height 5
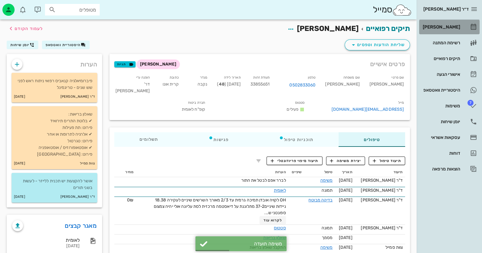
click at [443, 32] on div "[PERSON_NAME]" at bounding box center [441, 27] width 39 height 10
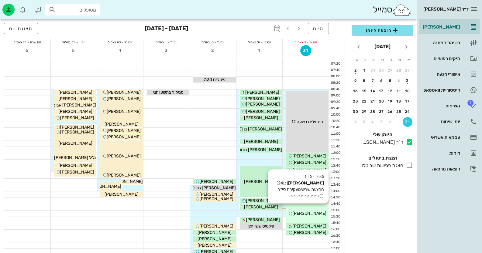
click at [313, 214] on span "[PERSON_NAME]" at bounding box center [309, 213] width 34 height 5
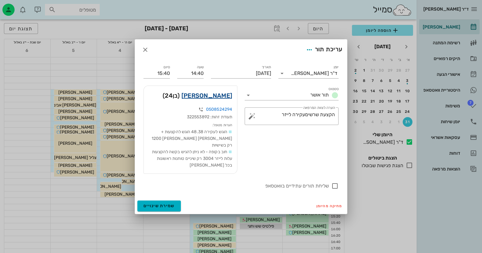
click at [228, 98] on link "[PERSON_NAME]" at bounding box center [206, 96] width 51 height 10
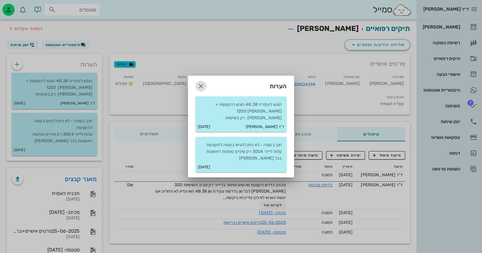
click at [199, 90] on icon "button" at bounding box center [200, 86] width 7 height 7
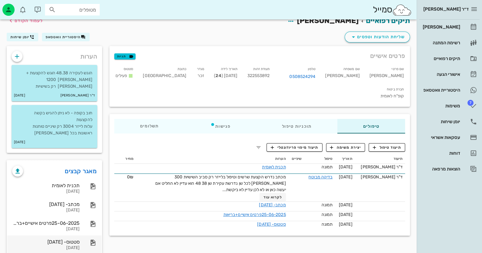
scroll to position [15, 0]
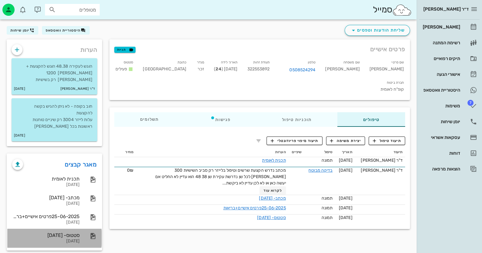
click at [76, 229] on div "סטטוס- [DATE] [DATE]" at bounding box center [45, 238] width 67 height 19
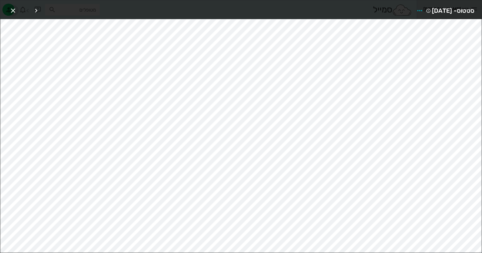
click at [11, 15] on button "button" at bounding box center [13, 10] width 11 height 11
